Goal: Information Seeking & Learning: Check status

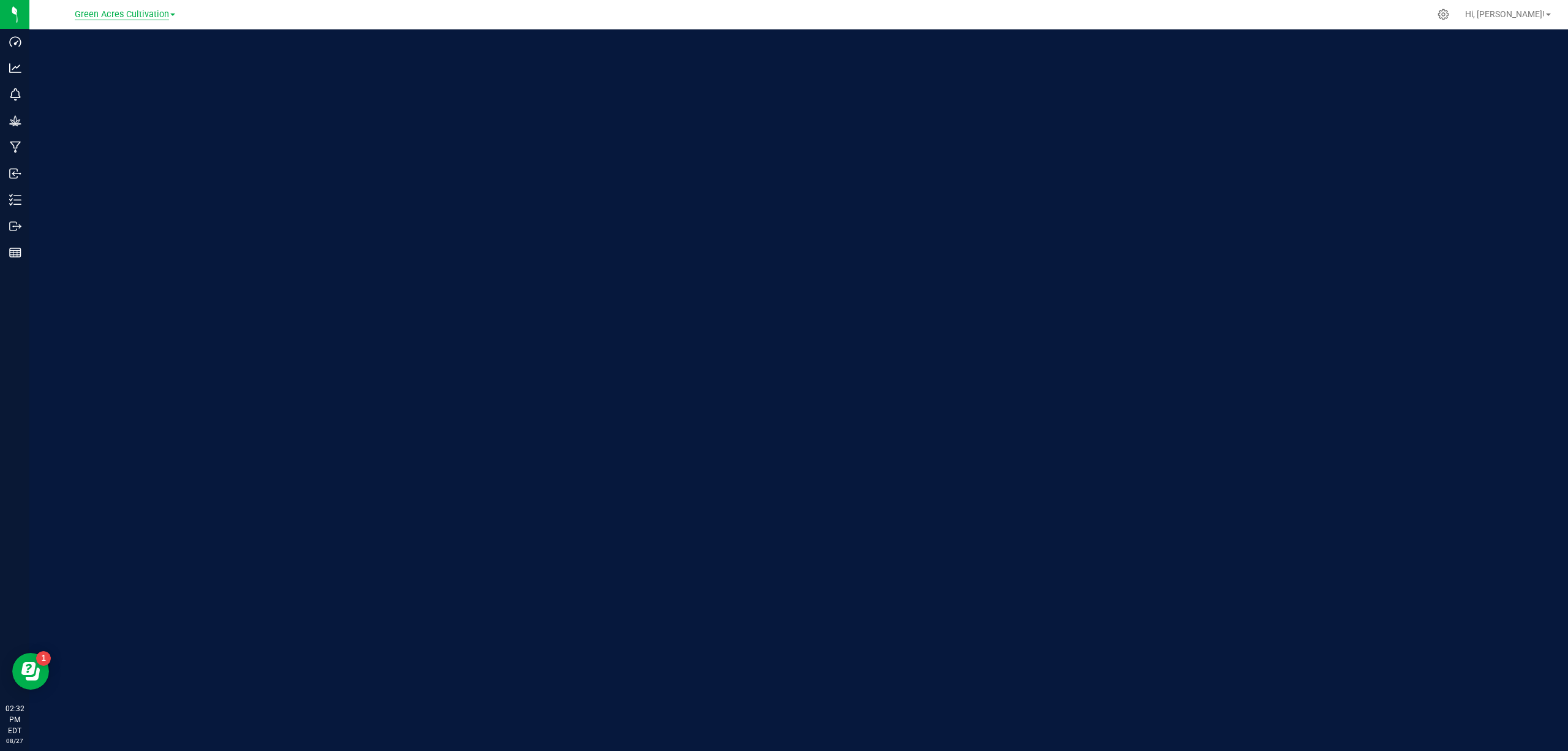
click at [125, 16] on span "Green Acres Cultivation" at bounding box center [122, 15] width 94 height 11
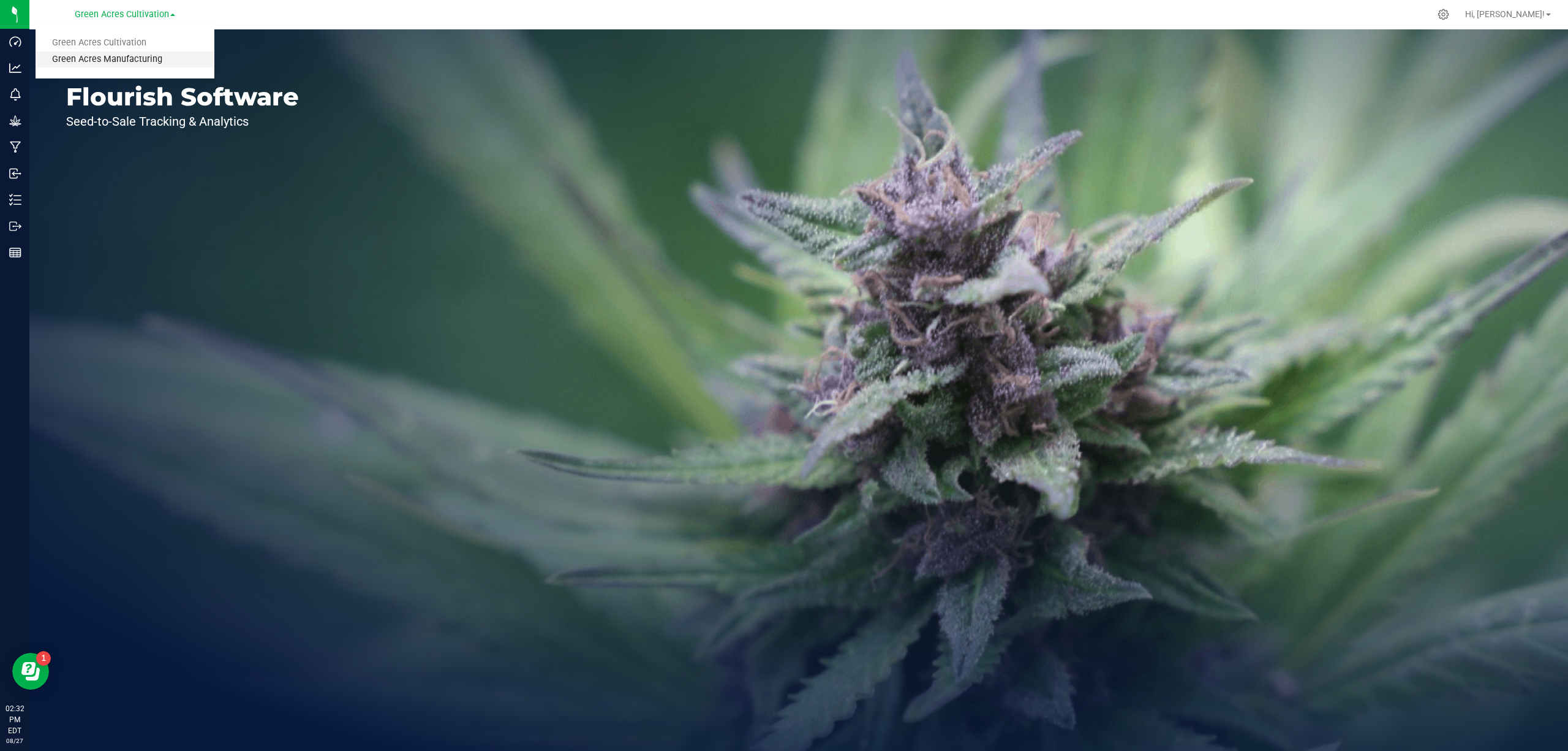
click at [132, 63] on link "Green Acres Manufacturing" at bounding box center [124, 59] width 179 height 16
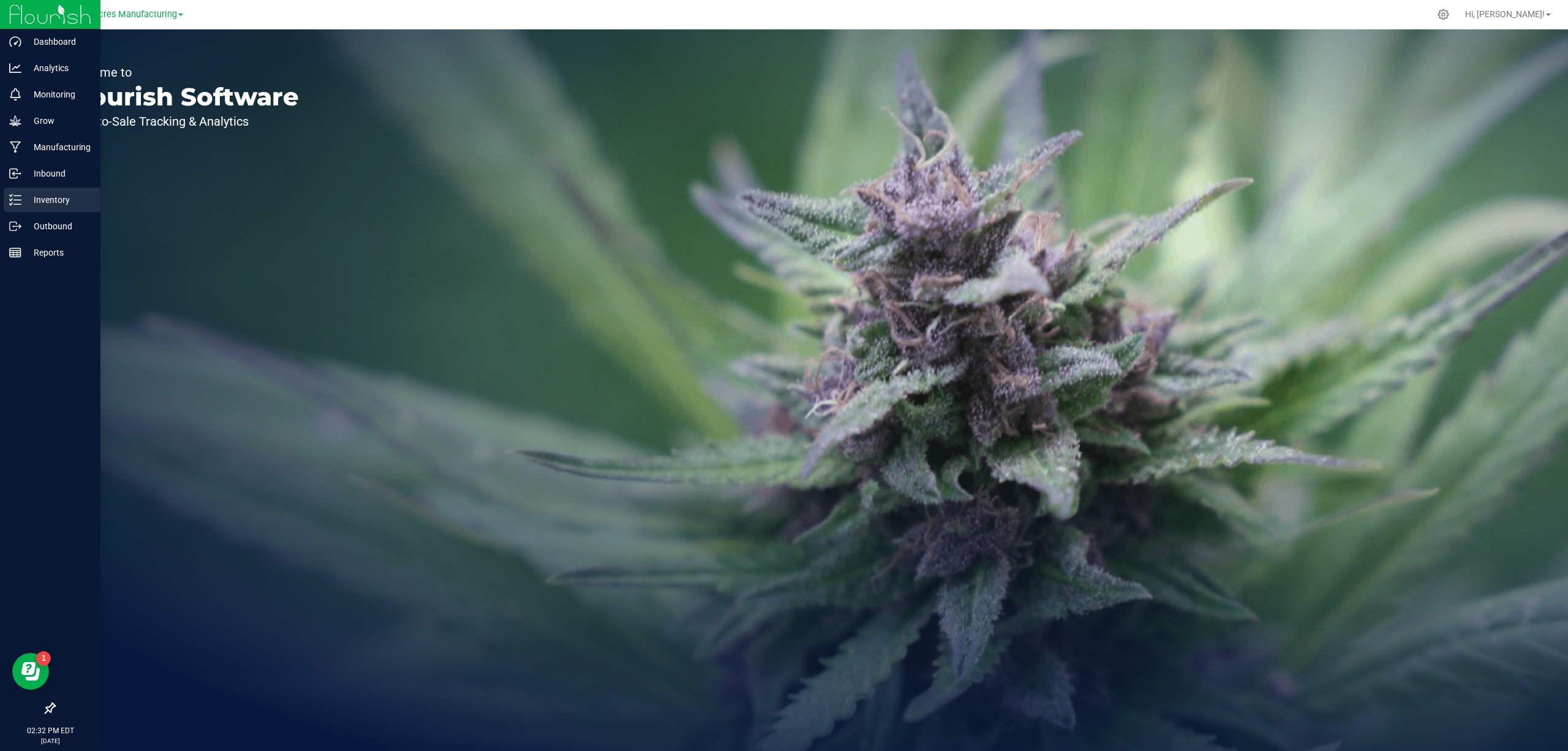
click at [38, 196] on p "Inventory" at bounding box center [58, 199] width 74 height 15
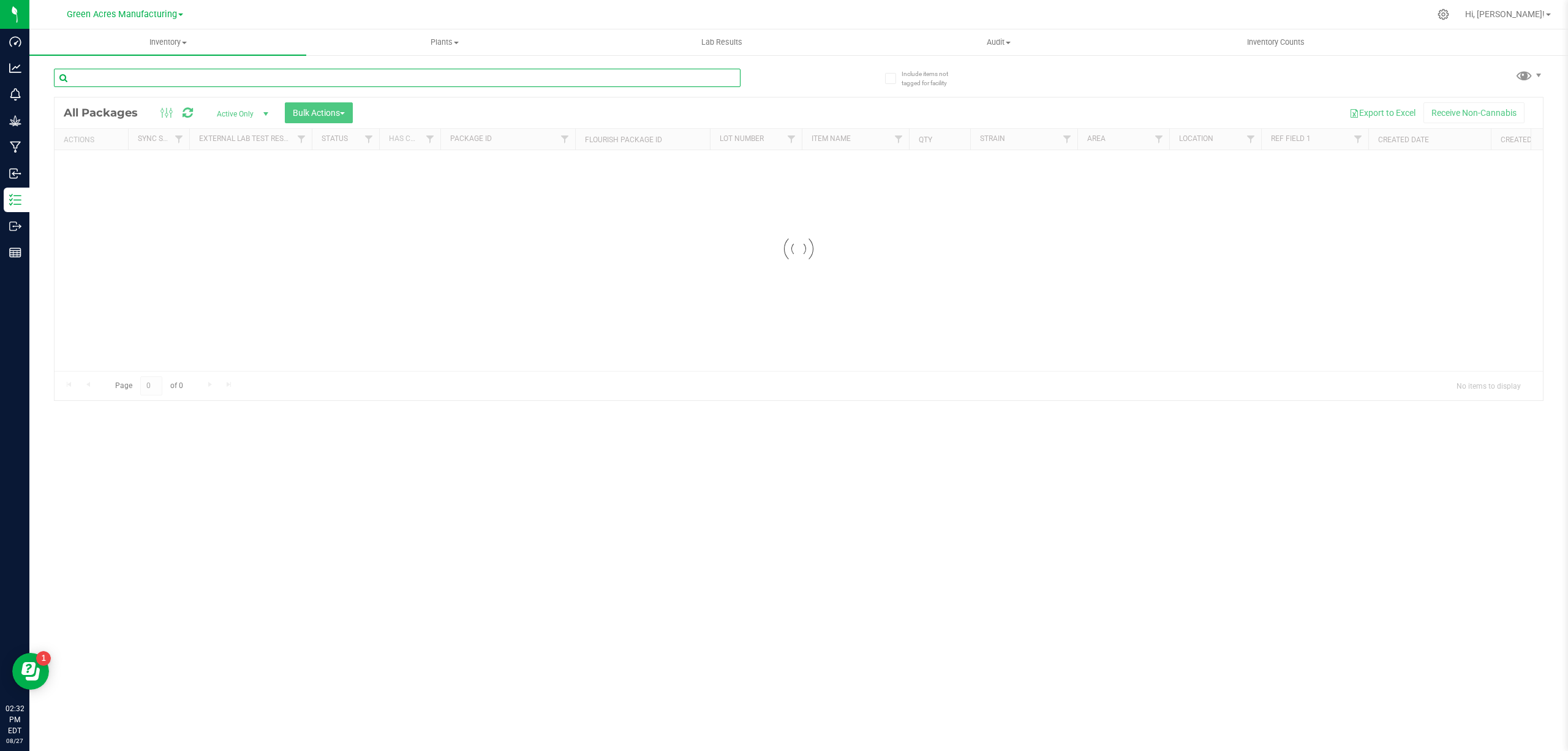
click at [489, 80] on input "text" at bounding box center [397, 77] width 686 height 18
paste input "2505CBR0133-009"
type input "2505CBR0133-009"
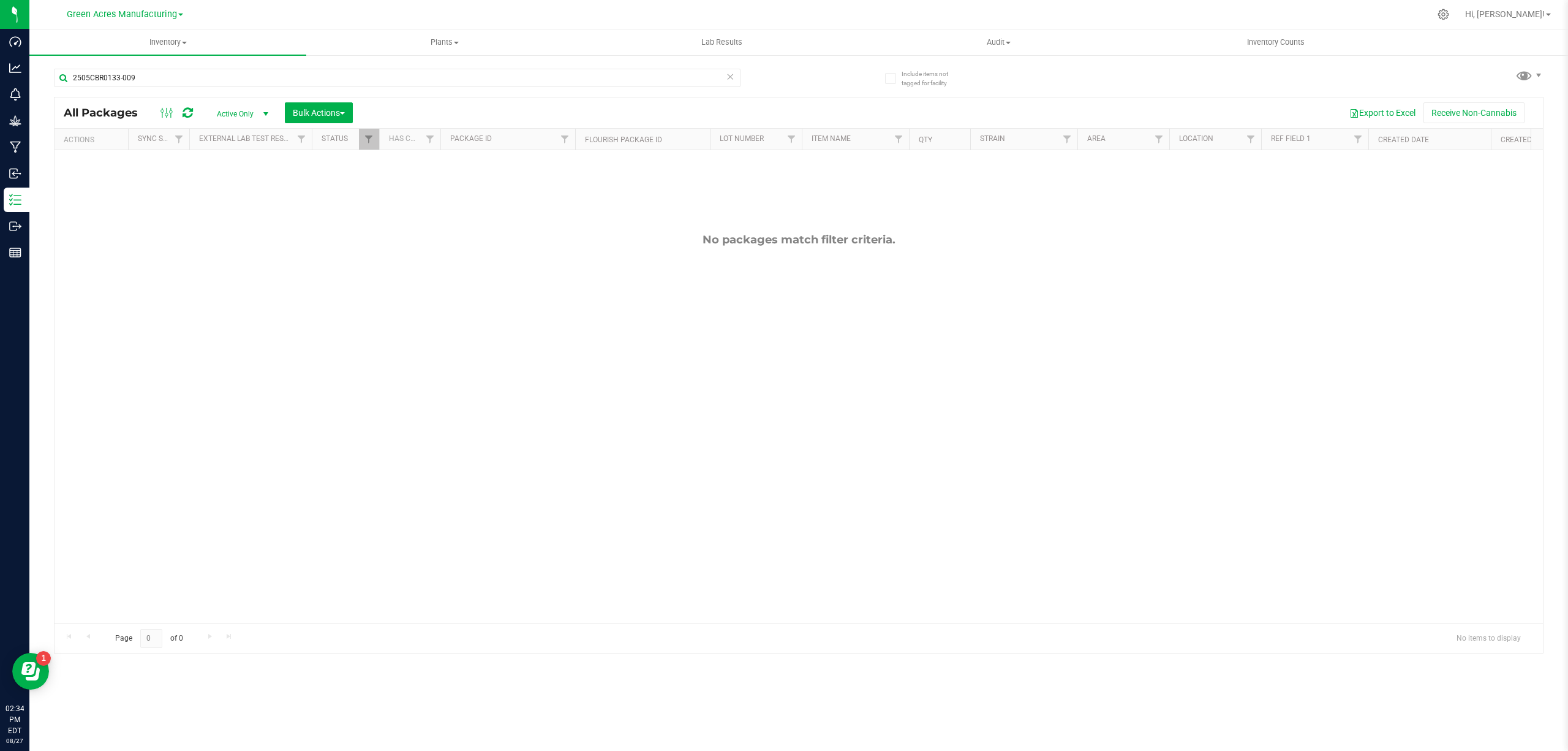
click at [259, 106] on span "select" at bounding box center [266, 114] width 15 height 17
click at [229, 189] on li "All" at bounding box center [240, 188] width 66 height 18
click at [165, 79] on input "2505CBR0133-009" at bounding box center [397, 77] width 686 height 18
click at [87, 75] on input "2505CBR0133-009" at bounding box center [397, 77] width 686 height 18
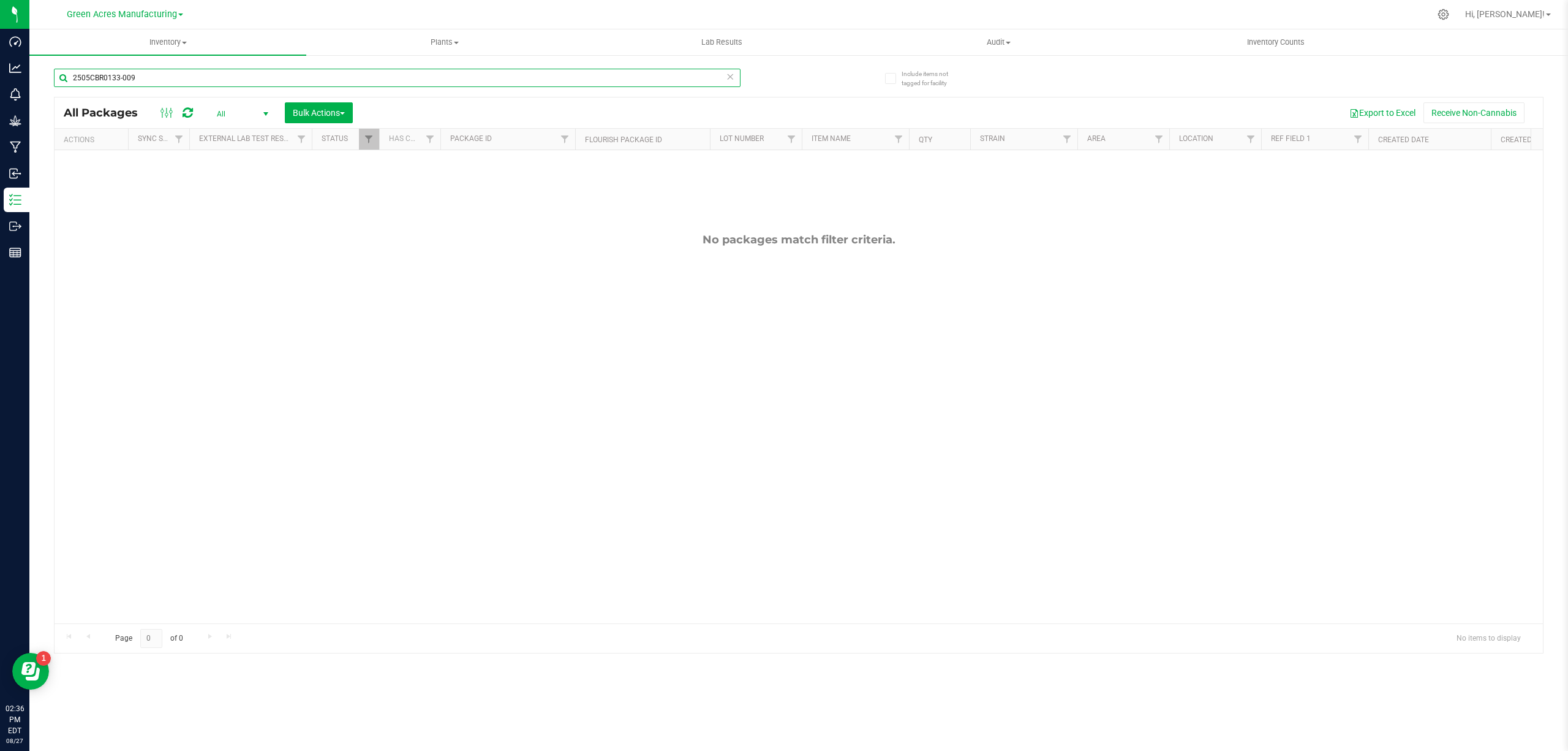
click at [87, 75] on input "2505CBR0133-009" at bounding box center [397, 77] width 686 height 18
click at [200, 80] on input "2505CBR0133-009" at bounding box center [397, 77] width 686 height 18
click at [243, 79] on input "2505CBR0133-009" at bounding box center [397, 77] width 686 height 18
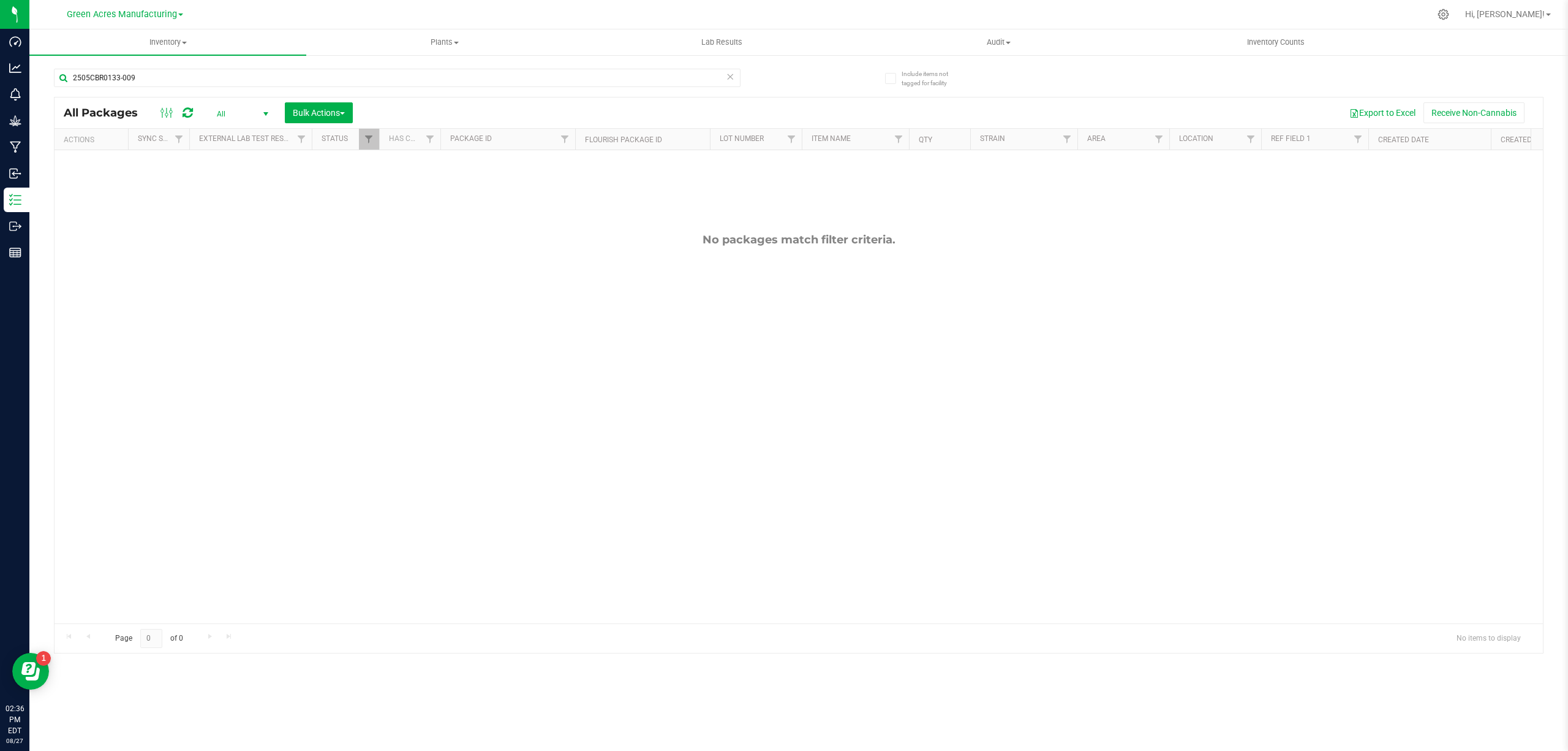
click at [251, 113] on span "All" at bounding box center [240, 114] width 68 height 17
click at [449, 109] on div "Export to Excel Receive Non-Cannabis" at bounding box center [949, 112] width 1172 height 21
click at [366, 135] on span "Filter" at bounding box center [368, 139] width 9 height 9
click at [467, 393] on button "Clear" at bounding box center [463, 387] width 59 height 27
